Goal: Task Accomplishment & Management: Manage account settings

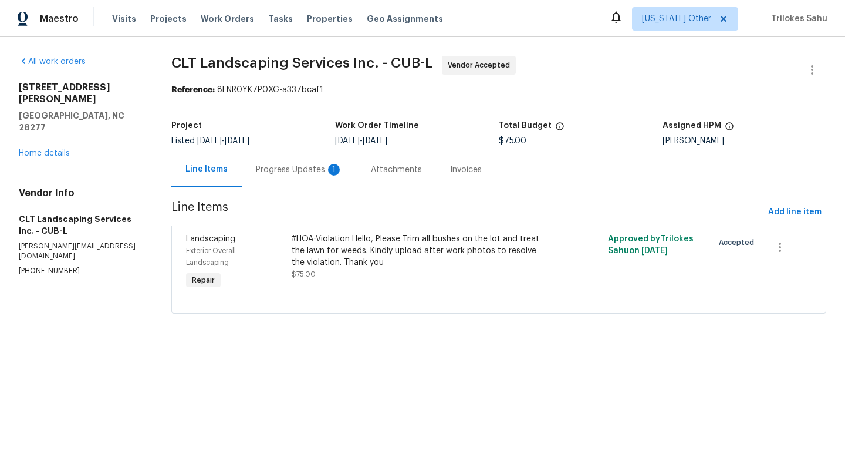
click at [289, 172] on div "Progress Updates 1" at bounding box center [299, 170] width 87 height 12
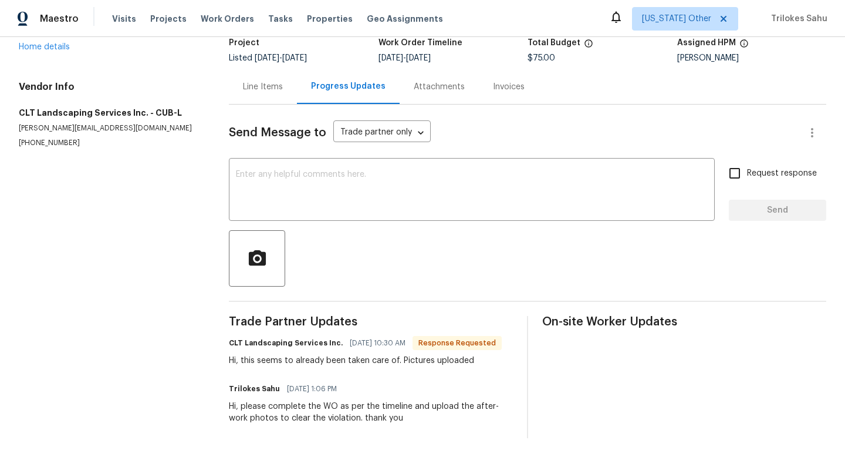
scroll to position [81, 0]
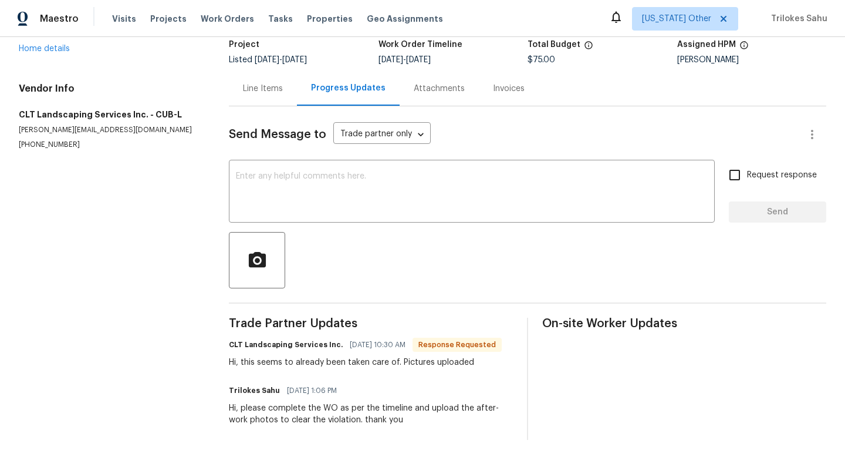
click at [270, 96] on div "Line Items" at bounding box center [263, 88] width 68 height 35
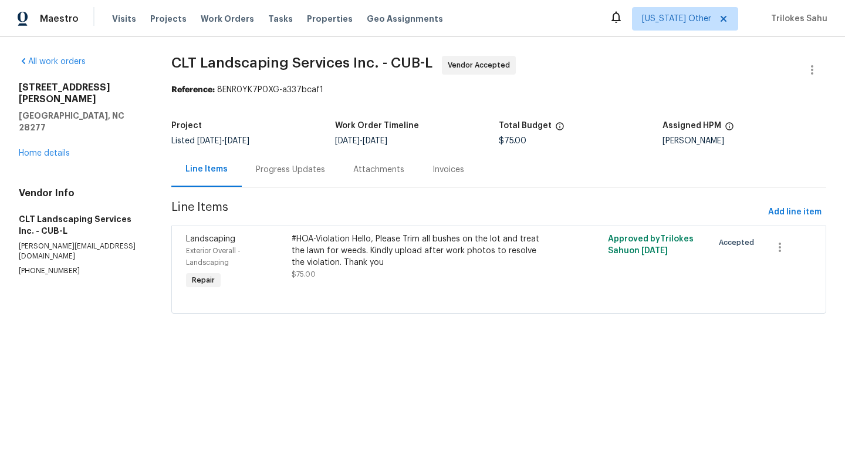
click at [278, 173] on div "Progress Updates" at bounding box center [290, 170] width 69 height 12
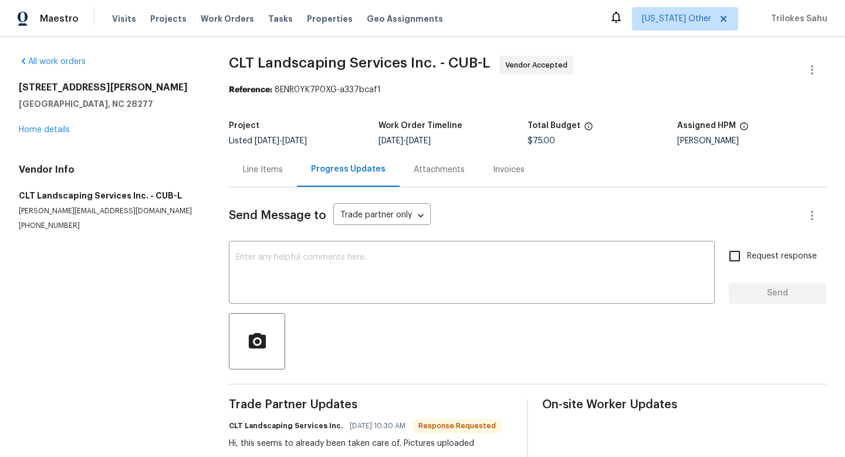
click at [273, 168] on div "Line Items" at bounding box center [263, 170] width 40 height 12
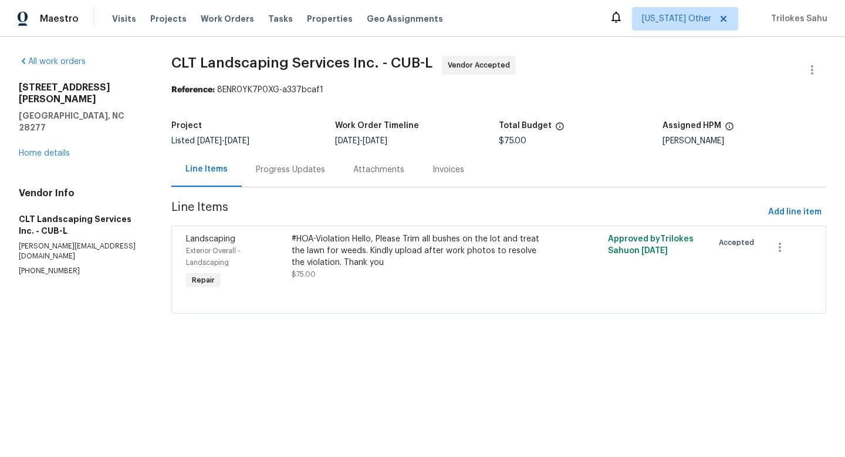
click at [282, 170] on div "Progress Updates" at bounding box center [290, 170] width 69 height 12
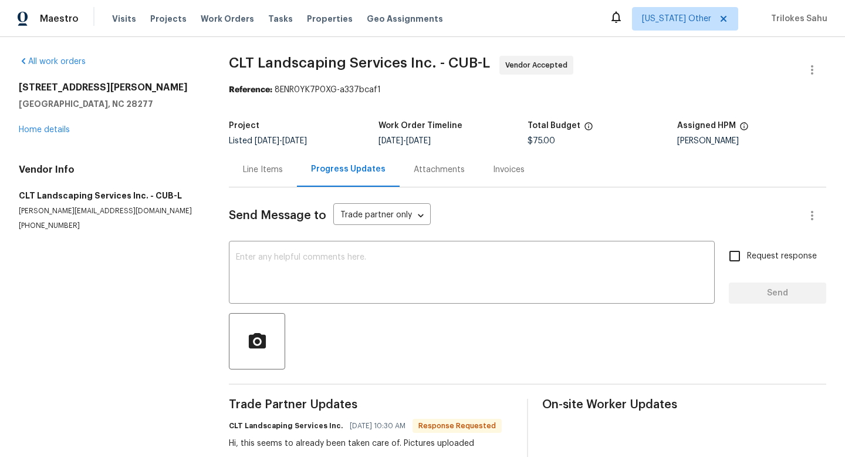
scroll to position [83, 0]
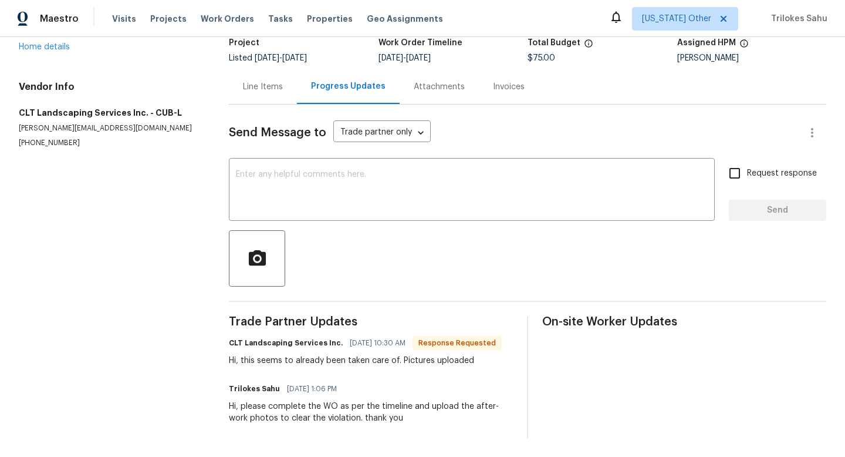
click at [268, 87] on div "Line Items" at bounding box center [263, 87] width 40 height 12
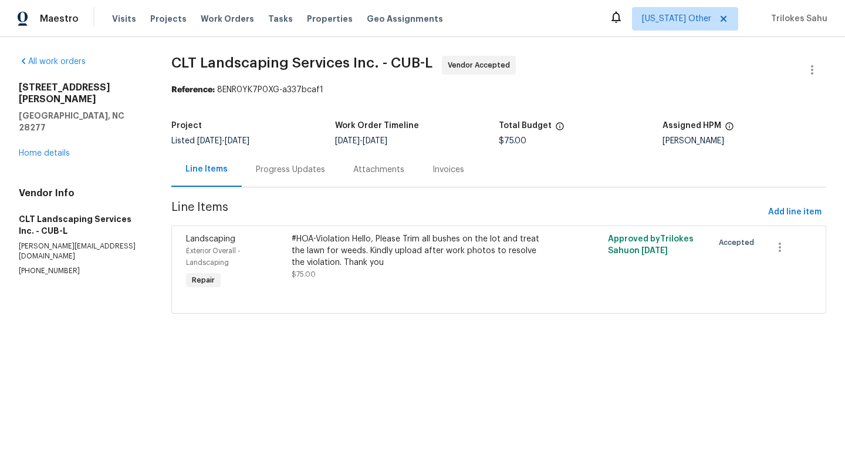
click at [289, 163] on div "Progress Updates" at bounding box center [290, 169] width 97 height 35
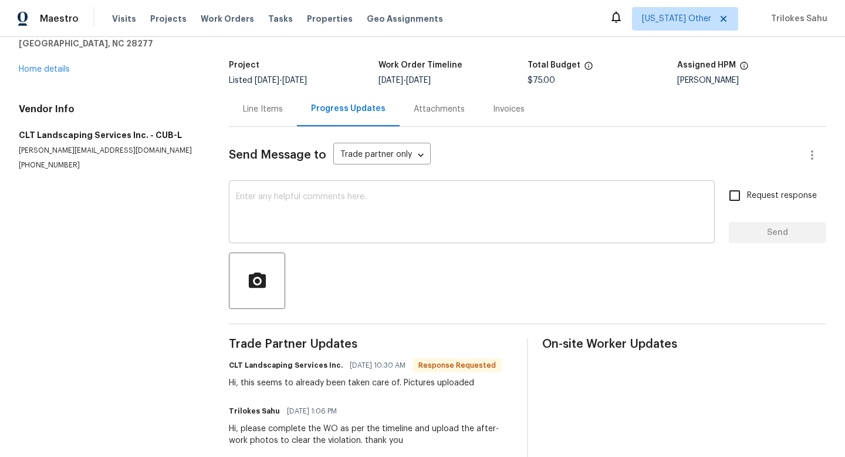
scroll to position [83, 0]
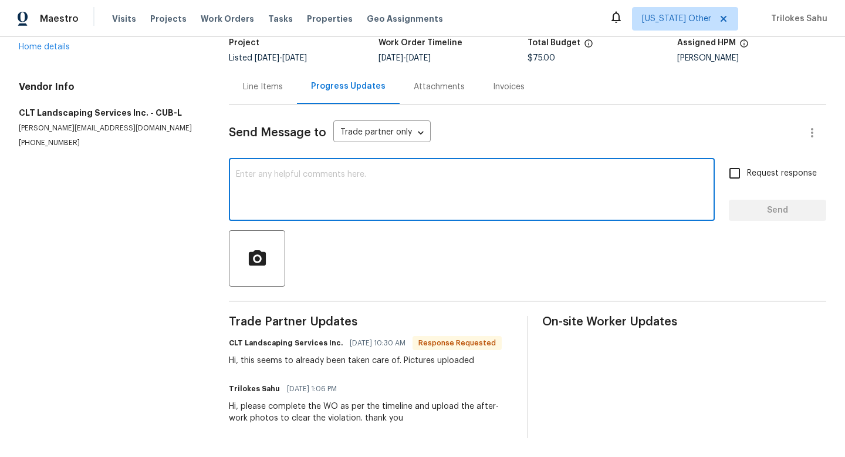
click at [282, 193] on textarea at bounding box center [472, 190] width 472 height 41
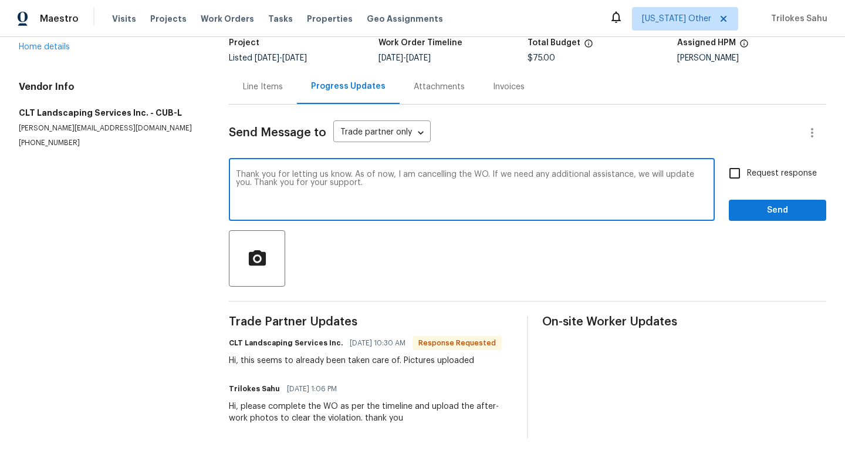
type textarea "Thank you for letting us know. As of now, I am cancelling the WO. If we need an…"
click at [758, 208] on span "Send" at bounding box center [777, 210] width 79 height 15
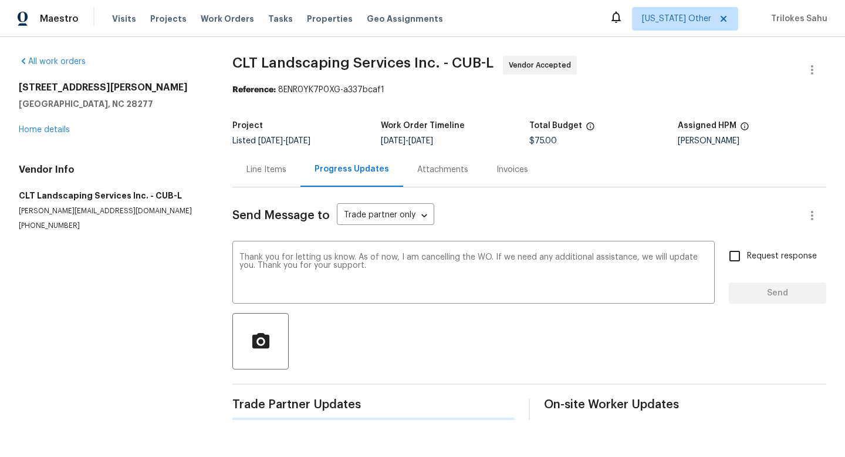
scroll to position [0, 0]
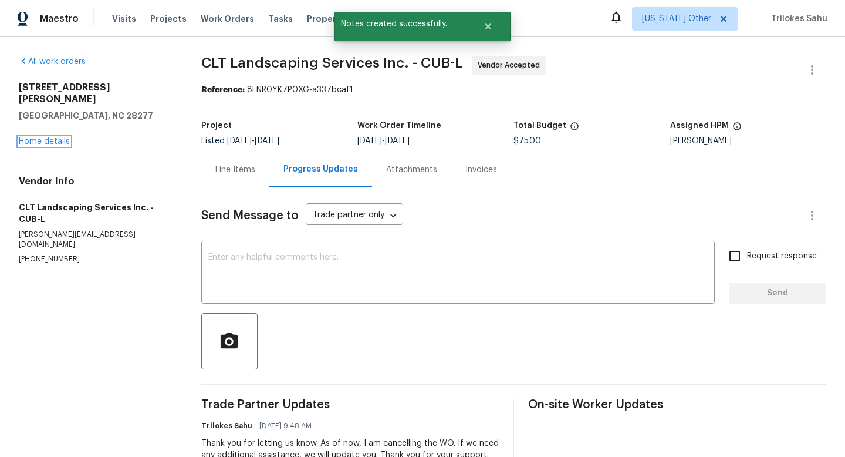
click at [55, 137] on link "Home details" at bounding box center [44, 141] width 51 height 8
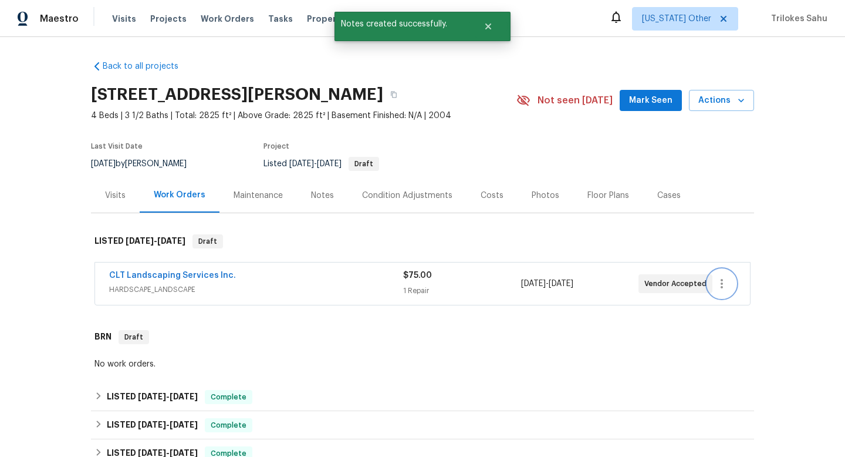
click at [721, 291] on button "button" at bounding box center [722, 283] width 28 height 28
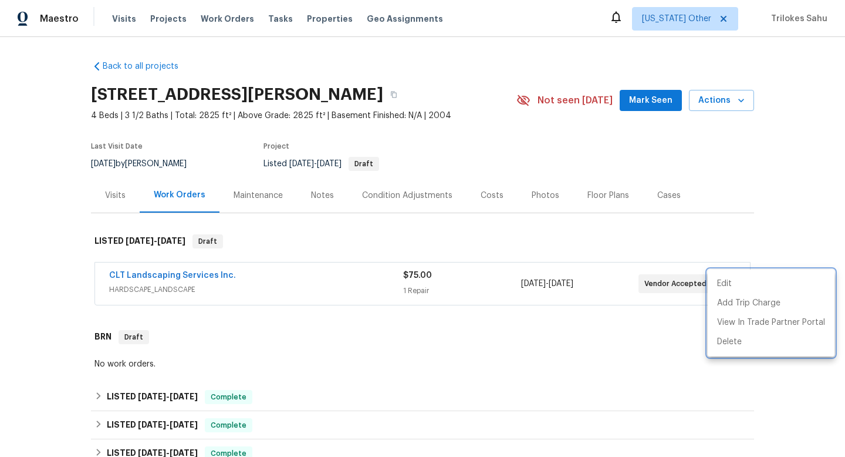
click at [180, 278] on div at bounding box center [422, 228] width 845 height 457
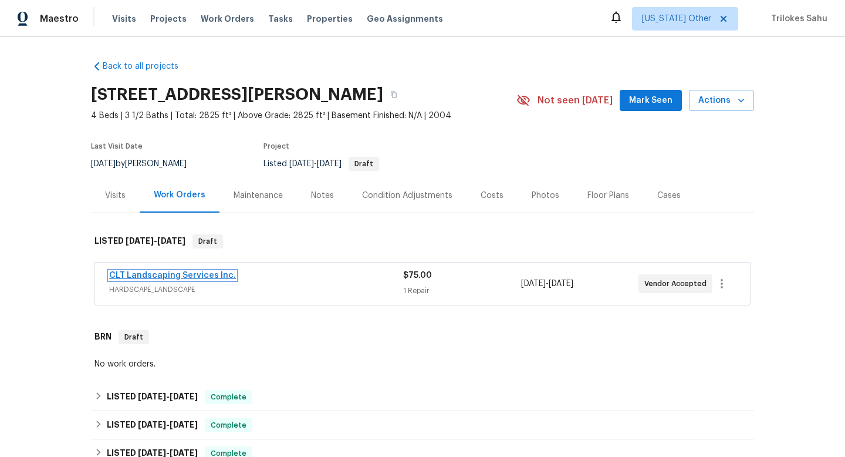
click at [180, 278] on link "CLT Landscaping Services Inc." at bounding box center [172, 275] width 127 height 8
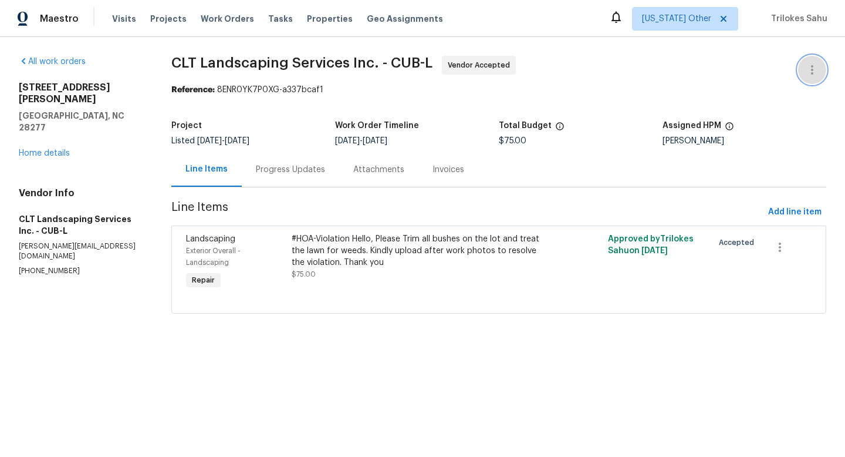
click at [818, 75] on icon "button" at bounding box center [812, 70] width 14 height 14
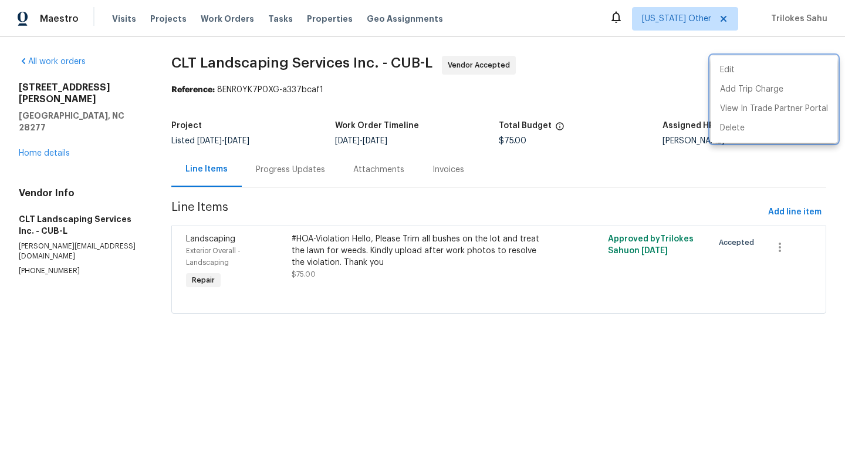
click at [314, 170] on div at bounding box center [422, 228] width 845 height 457
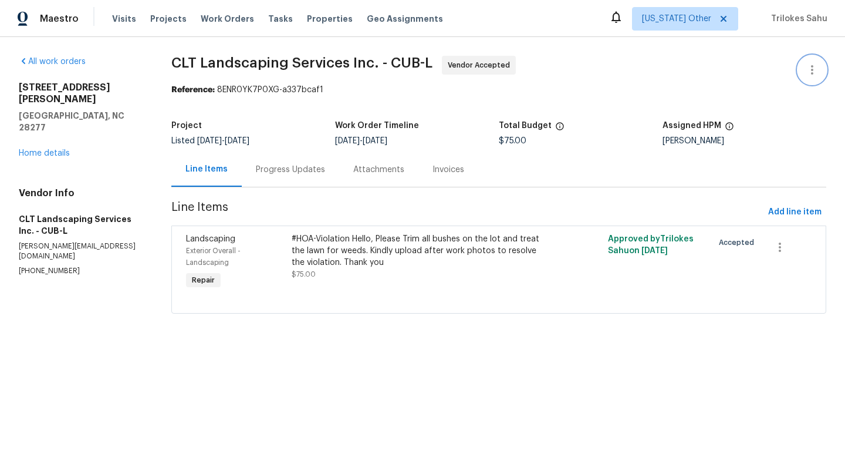
click at [811, 75] on icon "button" at bounding box center [812, 70] width 14 height 14
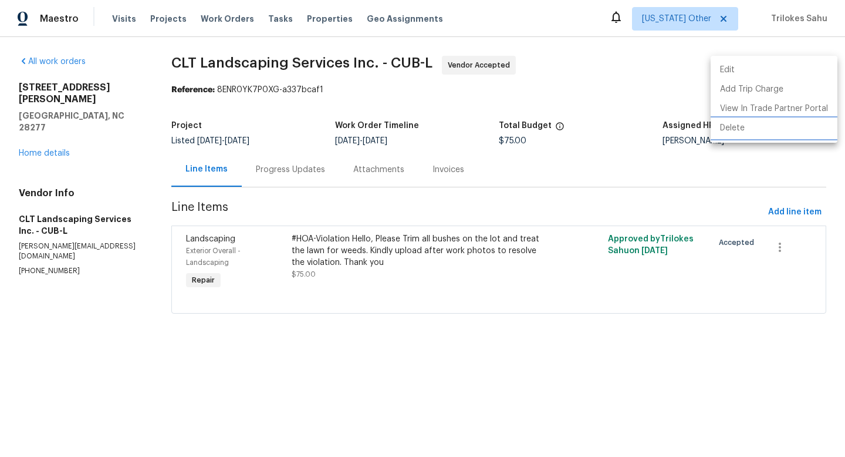
click at [772, 131] on li "Delete" at bounding box center [774, 128] width 127 height 19
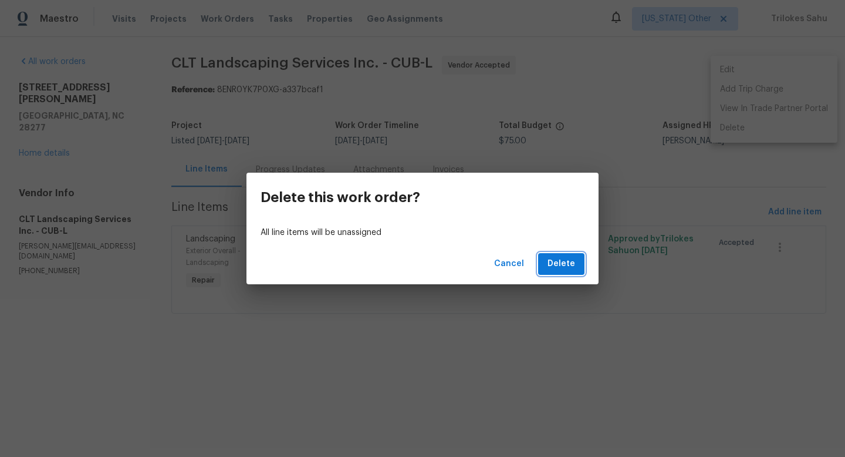
click at [555, 266] on span "Delete" at bounding box center [562, 264] width 28 height 15
